Goal: Task Accomplishment & Management: Manage account settings

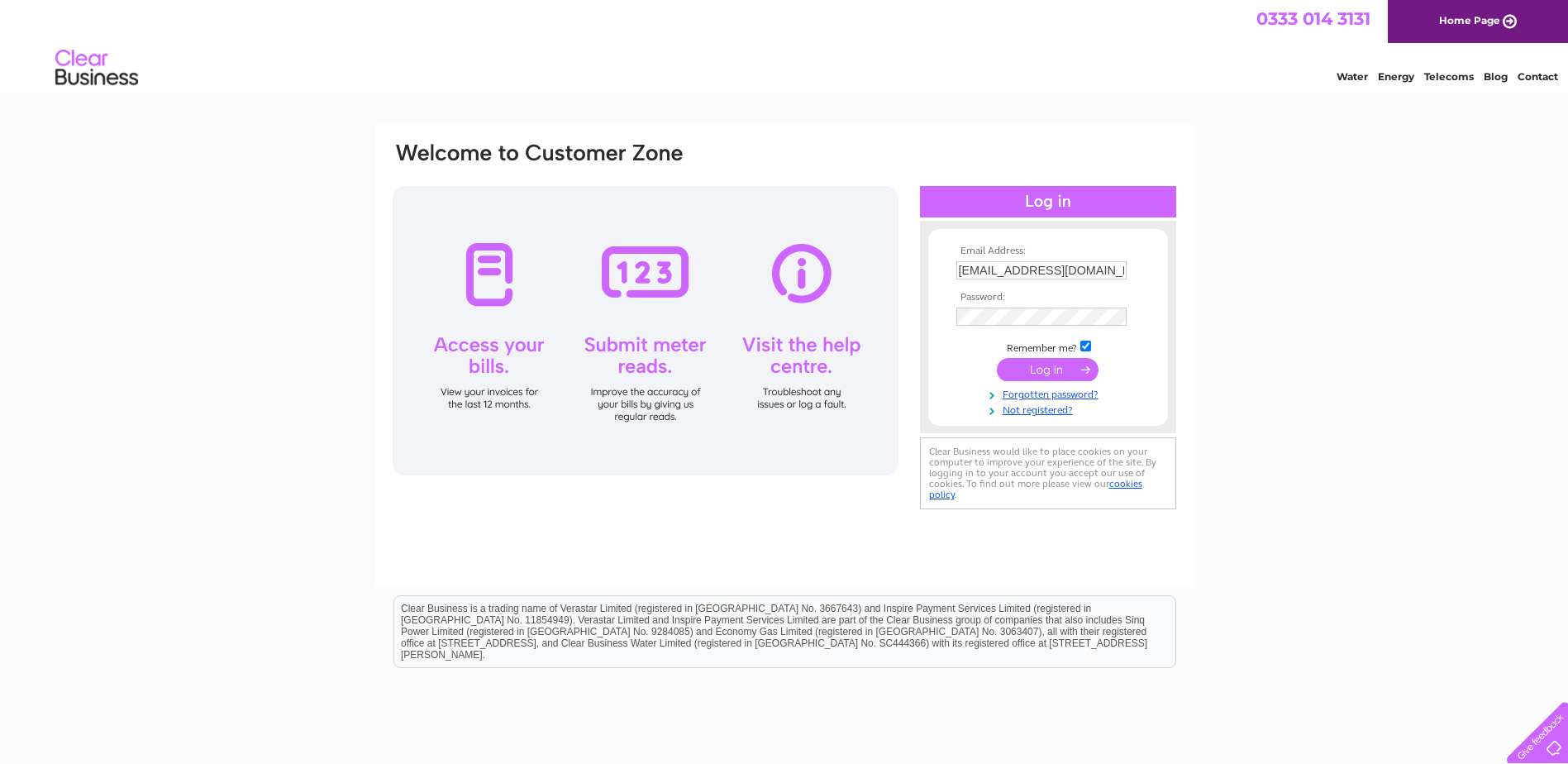
click at [970, 265] on input "accounts@johnstonbutchers.co.uk" at bounding box center [1042, 270] width 170 height 18
type input "susan@redanproperty.com"
click at [1044, 361] on input "submit" at bounding box center [1047, 370] width 102 height 23
click at [1034, 368] on input "submit" at bounding box center [1047, 370] width 102 height 23
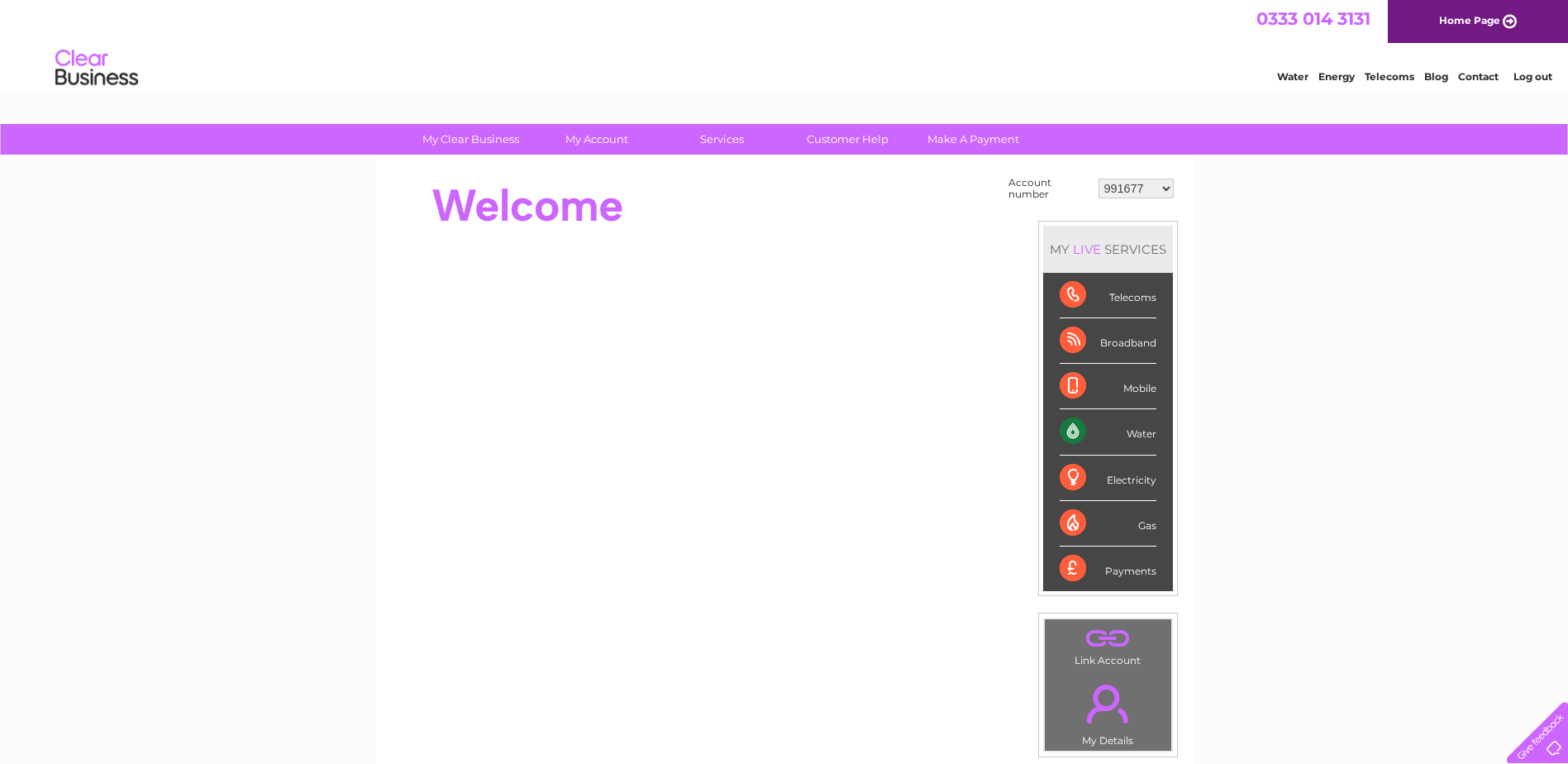
click at [1164, 186] on select "991677 1140346 1146791 30272348" at bounding box center [1136, 189] width 75 height 20
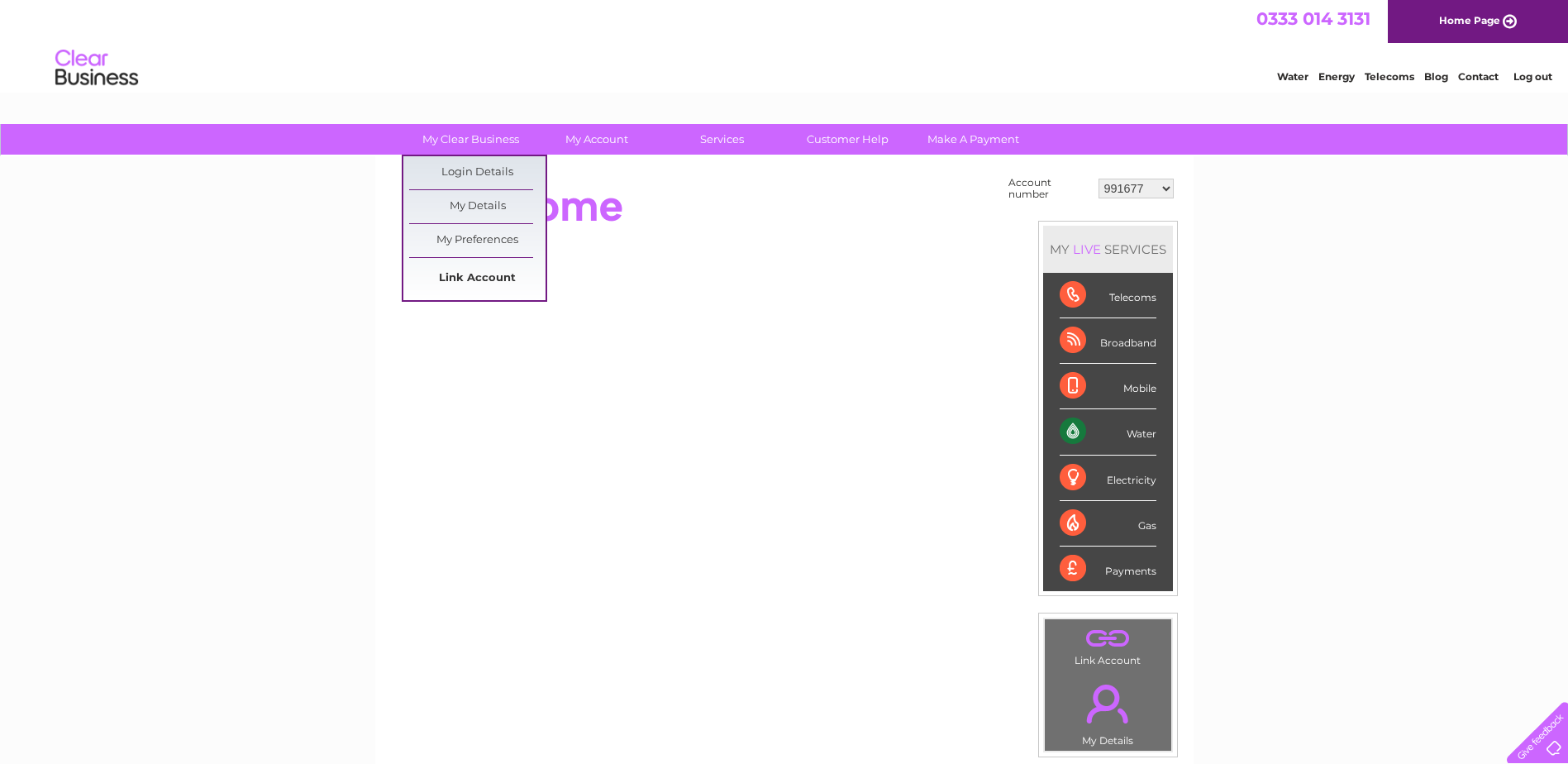
click at [480, 267] on link "Link Account" at bounding box center [477, 278] width 136 height 33
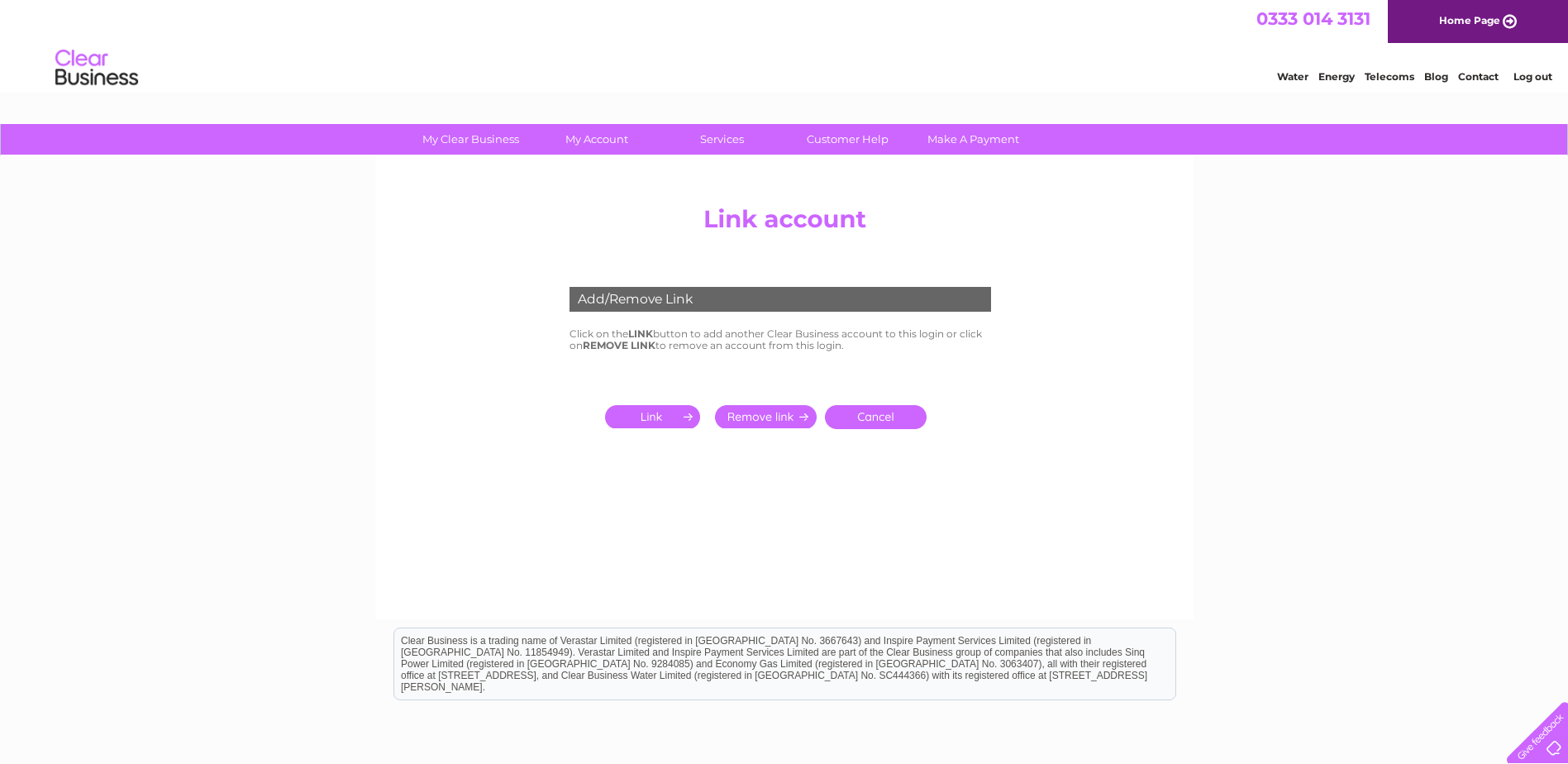
click at [638, 412] on input "submit" at bounding box center [656, 417] width 102 height 23
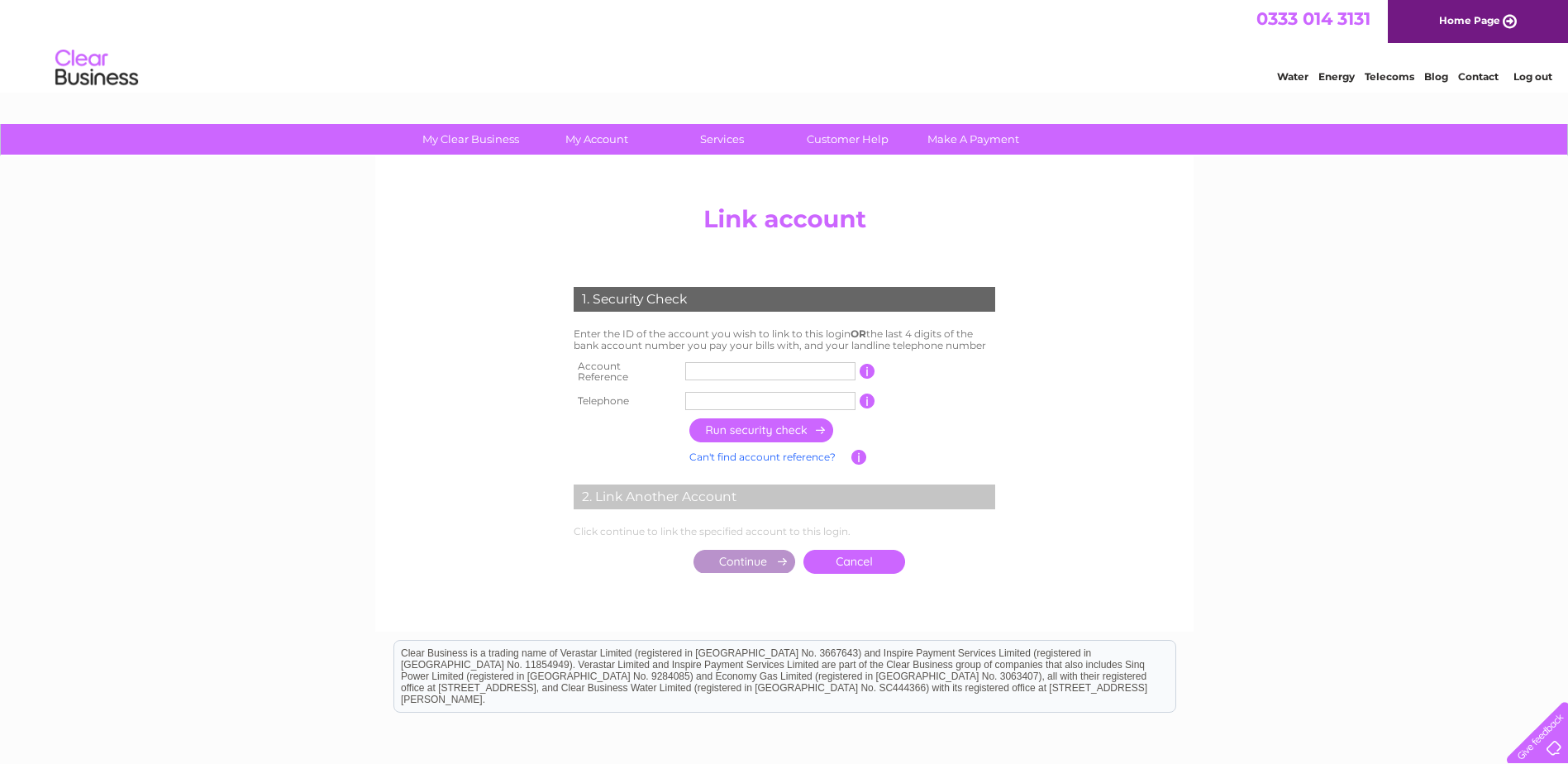
click at [707, 372] on input "text" at bounding box center [770, 371] width 170 height 18
type input "30320194"
click at [732, 398] on input "text" at bounding box center [770, 401] width 170 height 18
type input "01324623456"
click at [764, 425] on input "button" at bounding box center [762, 430] width 146 height 24
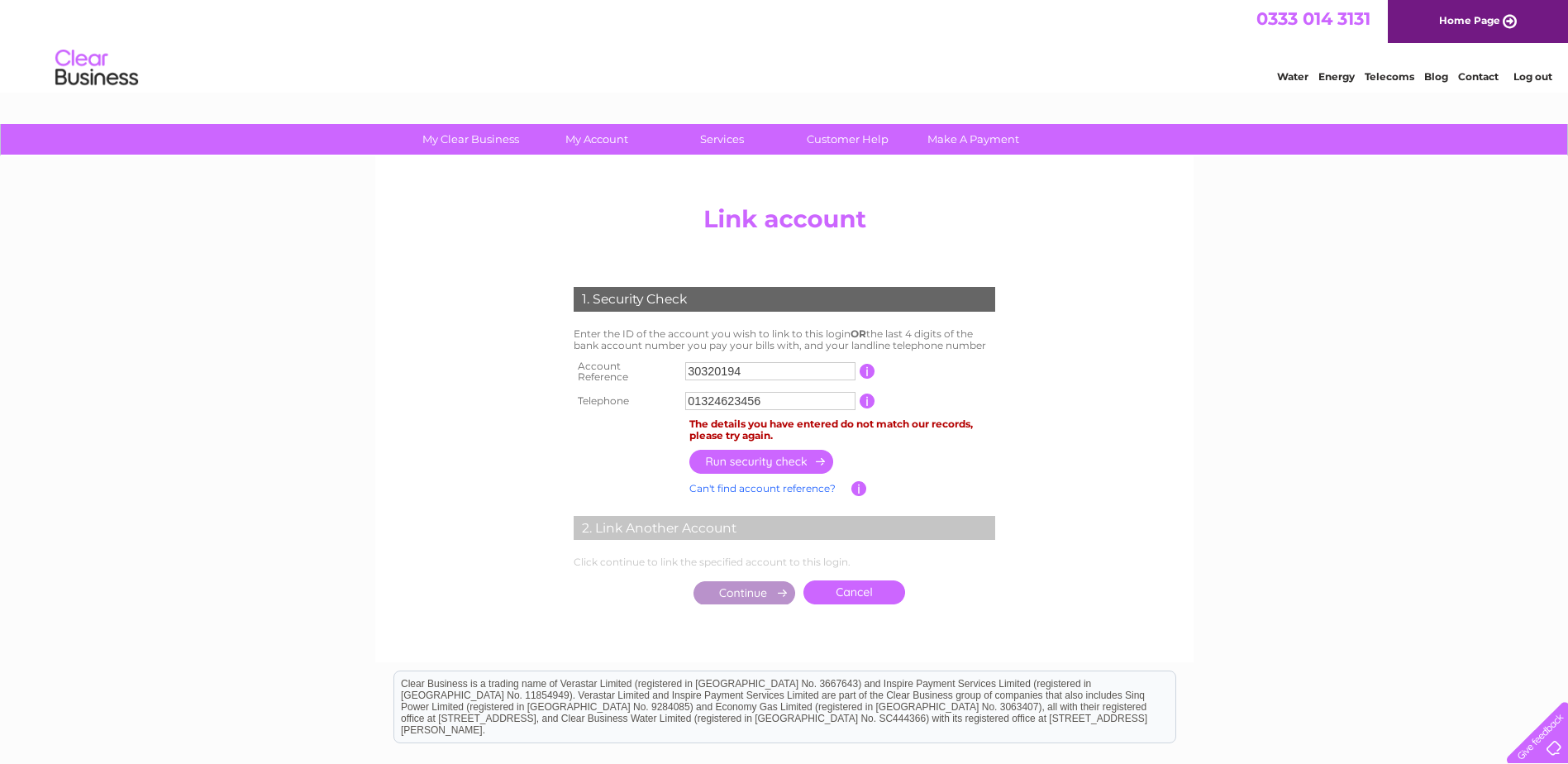
click at [851, 588] on link "Cancel" at bounding box center [854, 593] width 102 height 24
